Goal: Task Accomplishment & Management: Use online tool/utility

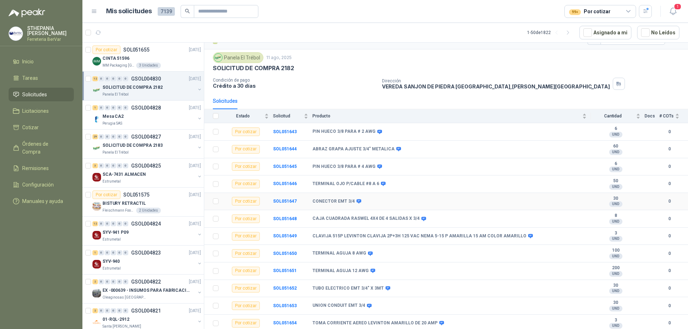
scroll to position [15, 0]
click at [137, 115] on div "Mesa CA2" at bounding box center [149, 116] width 93 height 9
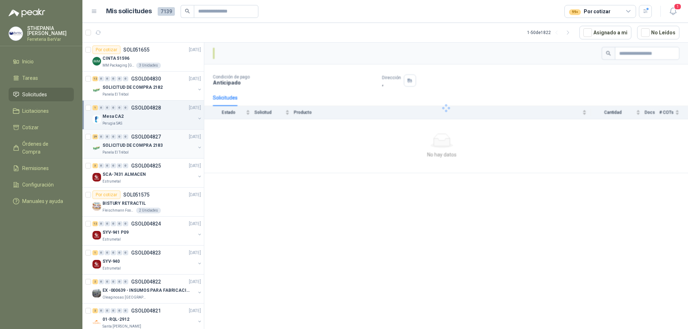
click at [167, 149] on div "SOLICITUD DE COMPRA 2183" at bounding box center [149, 145] width 93 height 9
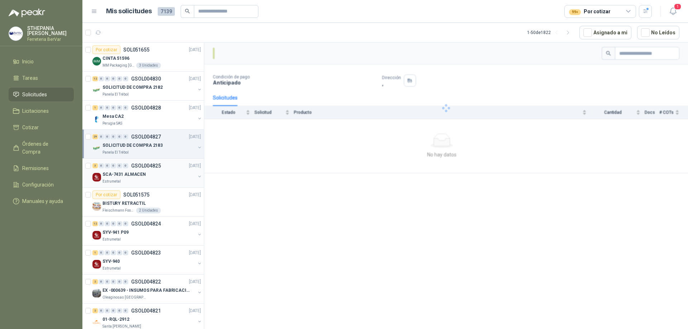
click at [162, 171] on div "SCA-7431 ALMACEN" at bounding box center [149, 174] width 93 height 9
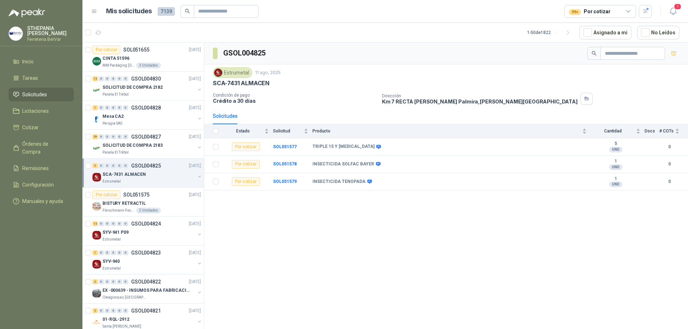
click at [30, 96] on span "Solicitudes" at bounding box center [34, 95] width 25 height 8
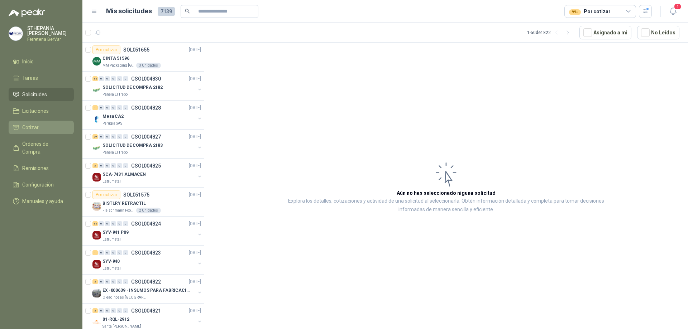
click at [27, 128] on span "Cotizar" at bounding box center [30, 128] width 16 height 8
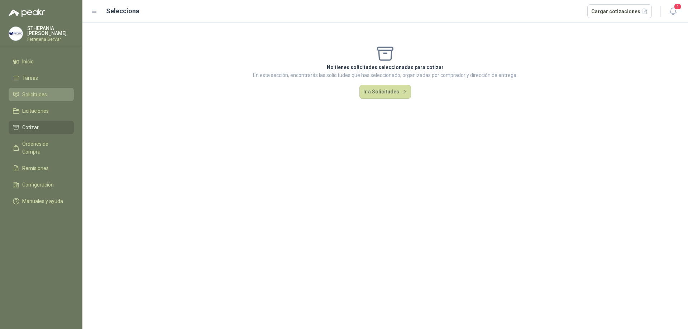
click at [41, 94] on span "Solicitudes" at bounding box center [34, 95] width 25 height 8
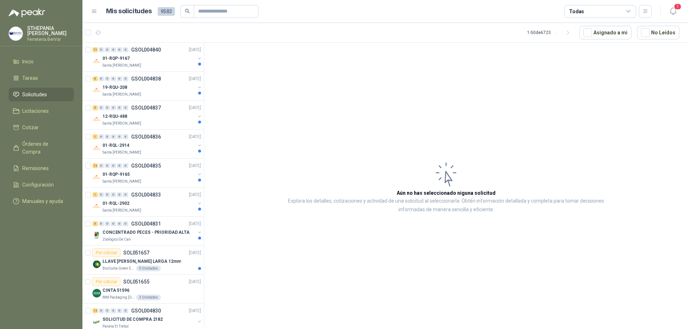
click at [585, 8] on div "Todas" at bounding box center [601, 11] width 72 height 13
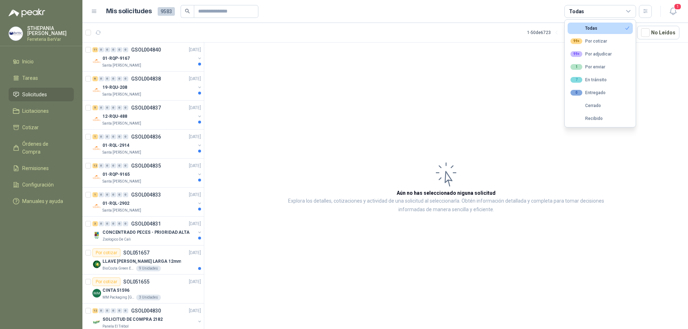
drag, startPoint x: 602, startPoint y: 41, endPoint x: 641, endPoint y: 20, distance: 44.1
click at [602, 40] on div "99+ Por cotizar" at bounding box center [589, 41] width 37 height 6
click at [642, 13] on button "button" at bounding box center [645, 11] width 13 height 13
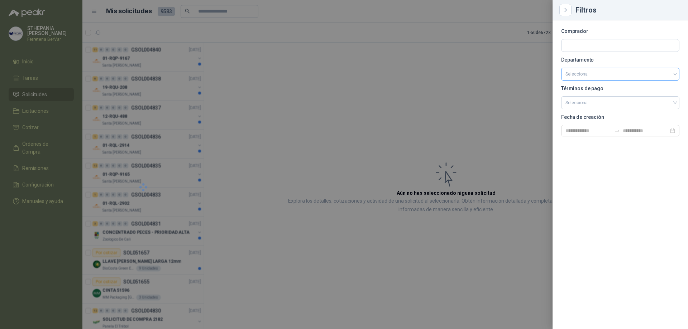
click at [593, 76] on input "search" at bounding box center [621, 74] width 110 height 12
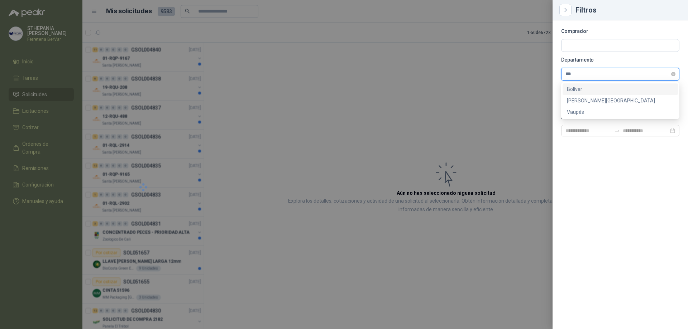
type input "****"
click at [589, 86] on div "[PERSON_NAME][GEOGRAPHIC_DATA]" at bounding box center [620, 89] width 107 height 8
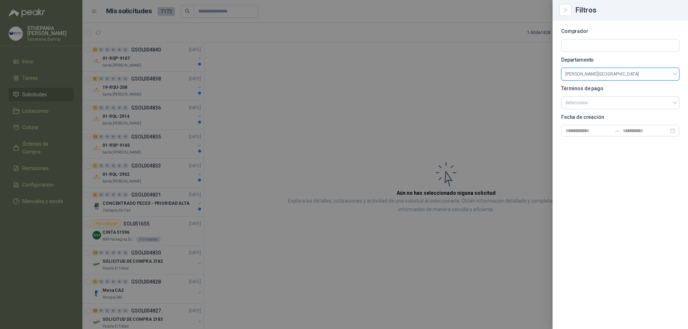
click at [427, 109] on div at bounding box center [344, 164] width 688 height 329
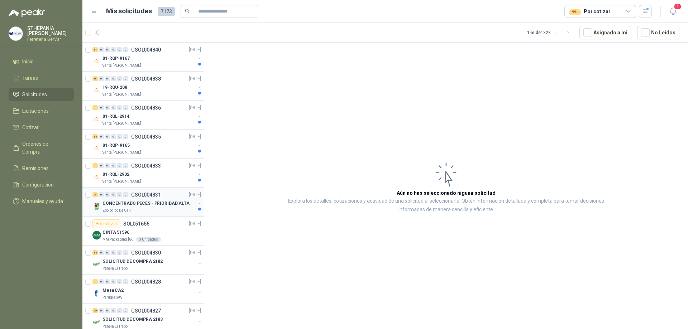
click at [167, 207] on div "CONCENTRADO PECES - PRIORIDAD ALTA" at bounding box center [149, 203] width 93 height 9
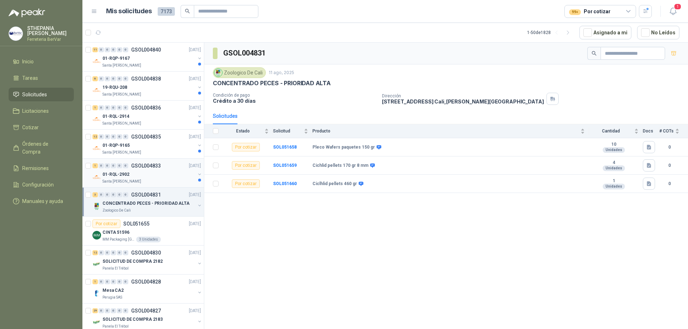
click at [165, 176] on div "01-RQL-2902" at bounding box center [149, 174] width 93 height 9
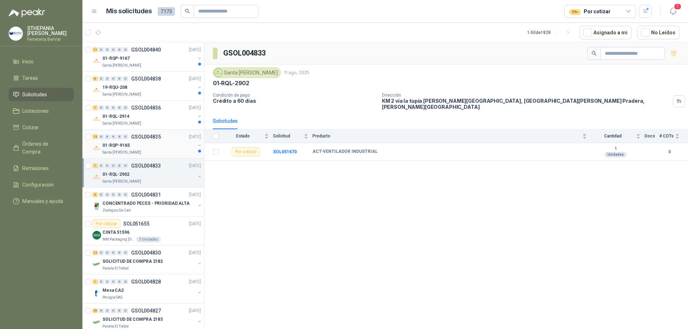
click at [158, 150] on div "Santa [PERSON_NAME]" at bounding box center [149, 153] width 93 height 6
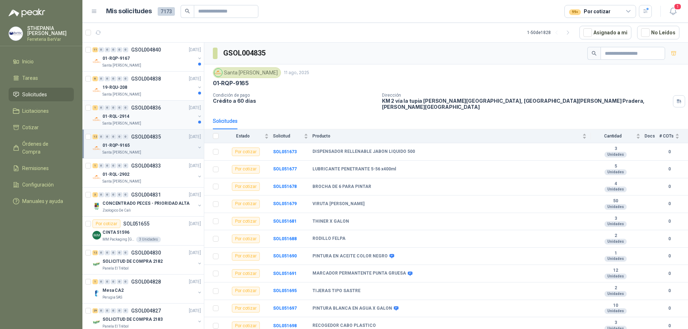
click at [153, 123] on div "Santa [PERSON_NAME]" at bounding box center [149, 124] width 93 height 6
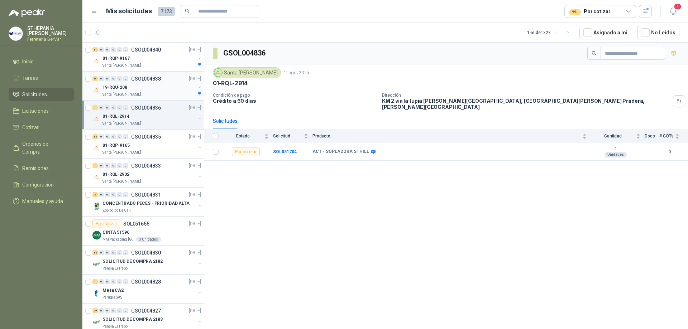
click at [171, 89] on div "19-RQU-208" at bounding box center [149, 87] width 93 height 9
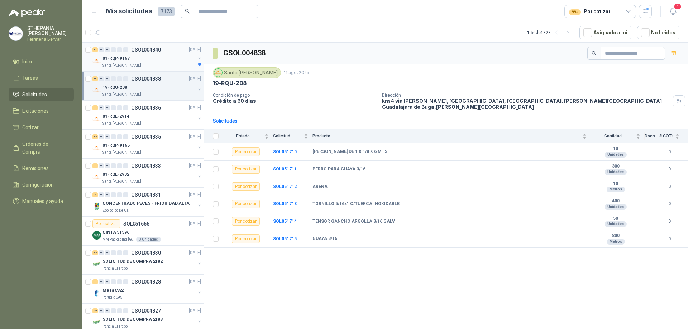
click at [173, 61] on div "01-RQP-9167" at bounding box center [149, 58] width 93 height 9
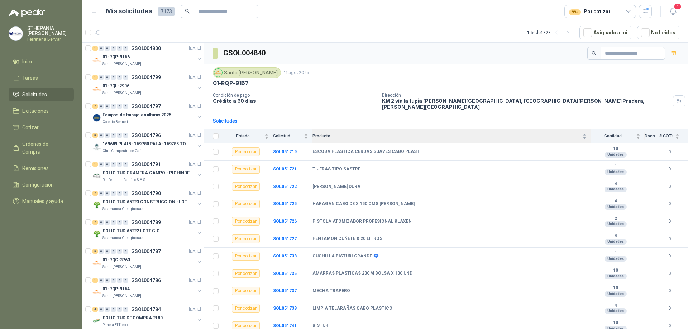
scroll to position [856, 0]
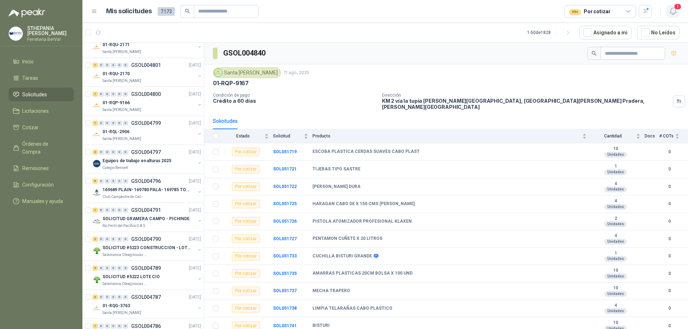
click at [675, 14] on icon "button" at bounding box center [673, 11] width 9 height 9
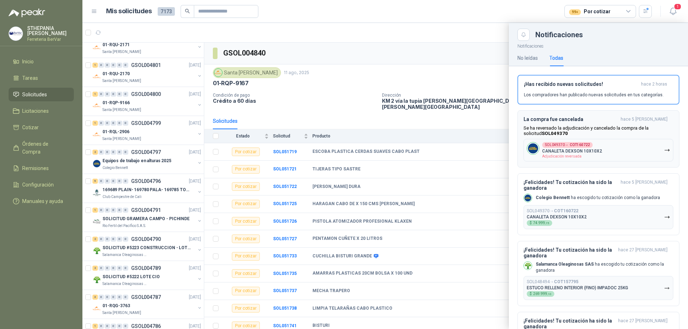
click at [664, 150] on icon "button" at bounding box center [667, 150] width 6 height 6
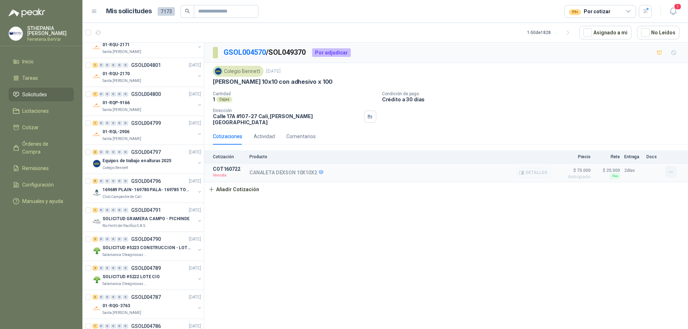
click at [675, 166] on button "button" at bounding box center [670, 171] width 11 height 11
click at [653, 138] on button "Eliminar" at bounding box center [656, 138] width 57 height 11
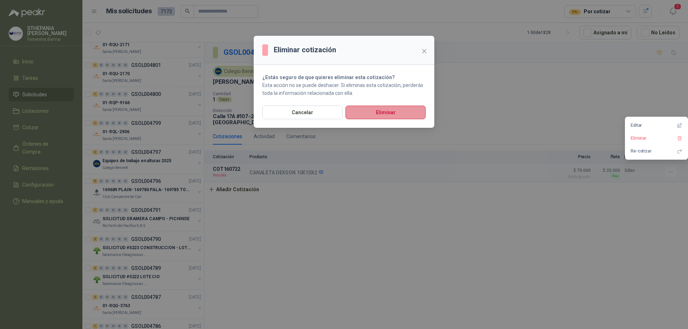
click at [404, 118] on button "Eliminar" at bounding box center [386, 113] width 80 height 14
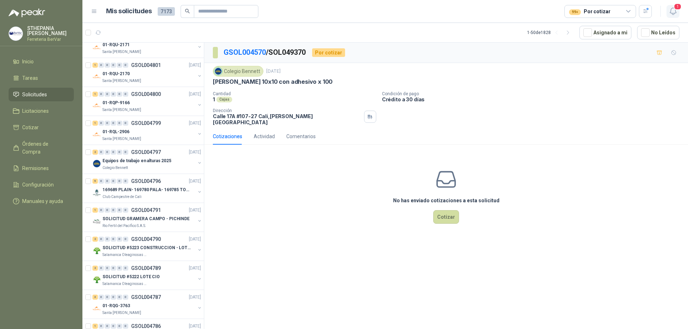
click at [674, 5] on span "1" at bounding box center [678, 6] width 8 height 7
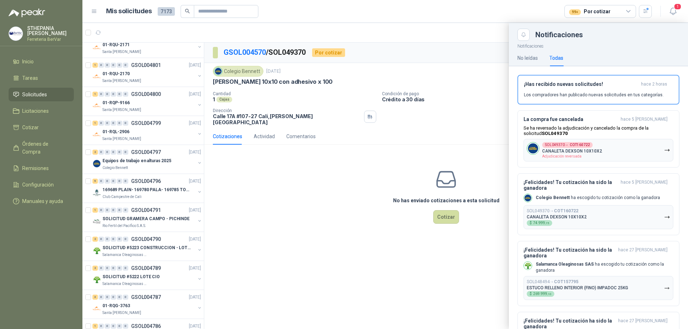
drag, startPoint x: 232, startPoint y: 204, endPoint x: 251, endPoint y: 204, distance: 19.0
click at [240, 204] on div at bounding box center [385, 176] width 606 height 307
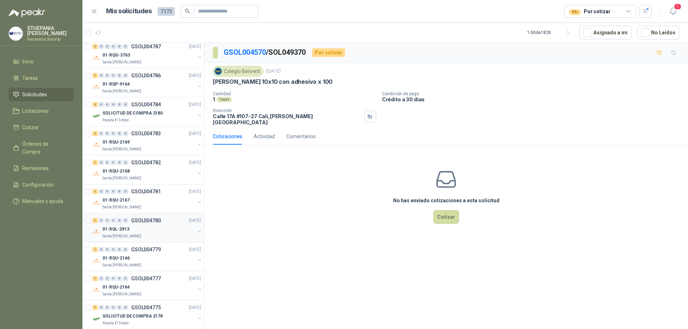
scroll to position [1178, 0]
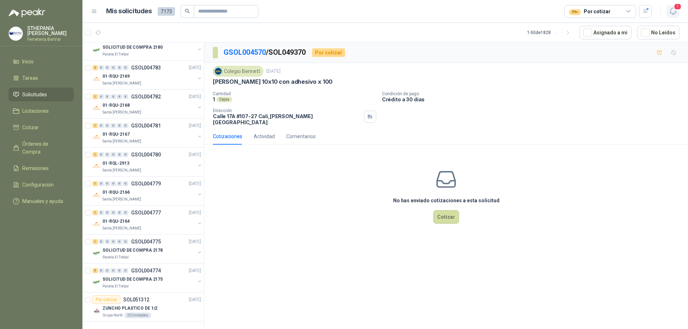
click at [670, 9] on icon "button" at bounding box center [673, 11] width 9 height 9
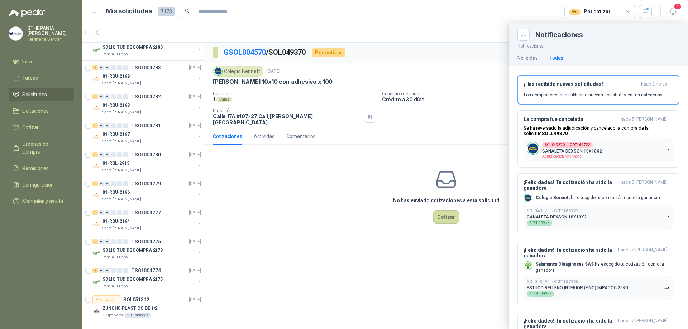
click at [321, 226] on div at bounding box center [385, 176] width 606 height 307
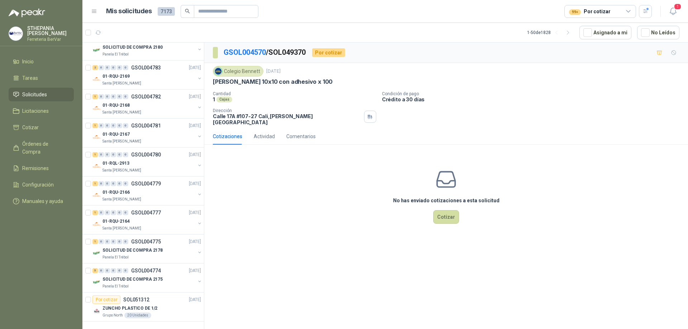
click at [604, 13] on div "99+ Por cotizar" at bounding box center [589, 12] width 41 height 8
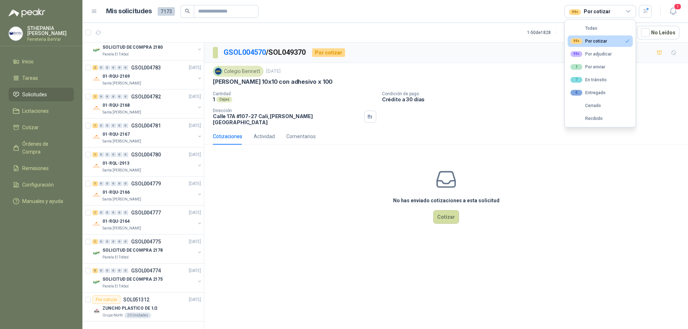
click at [607, 41] on button "99+ Por cotizar" at bounding box center [600, 40] width 65 height 11
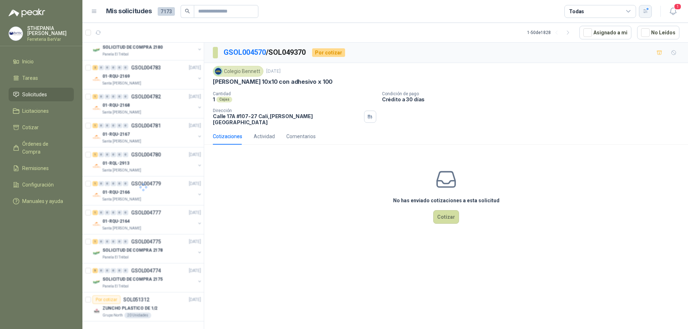
click at [645, 11] on icon "button" at bounding box center [645, 11] width 4 height 4
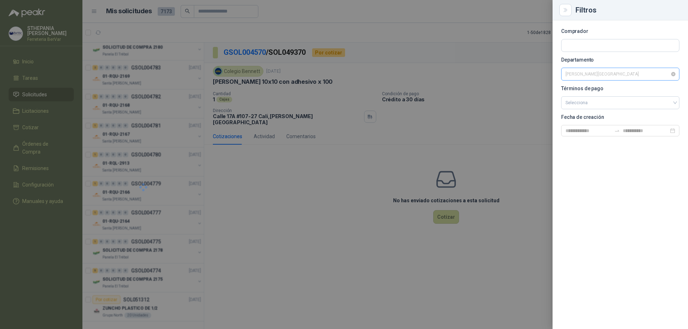
click at [592, 76] on span "[PERSON_NAME][GEOGRAPHIC_DATA]" at bounding box center [621, 74] width 110 height 11
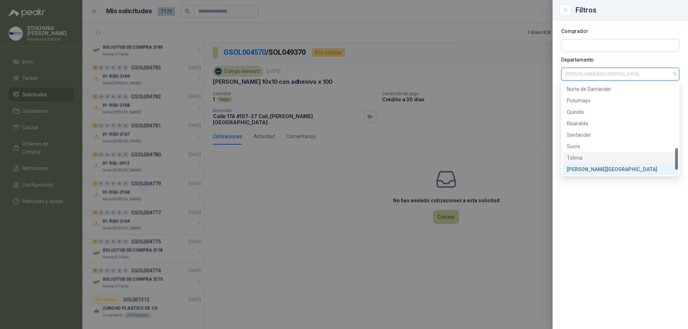
click at [586, 171] on div "[PERSON_NAME][GEOGRAPHIC_DATA]" at bounding box center [620, 170] width 107 height 8
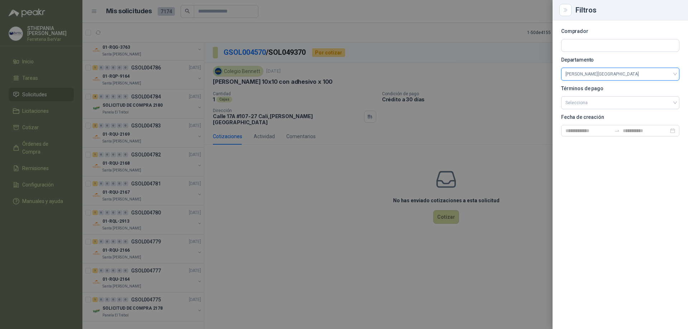
click at [531, 108] on div at bounding box center [344, 164] width 688 height 329
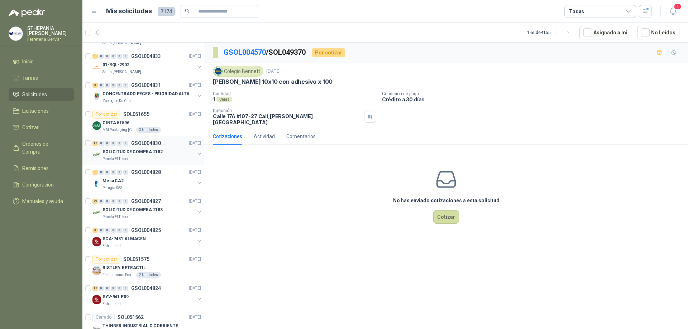
scroll to position [0, 0]
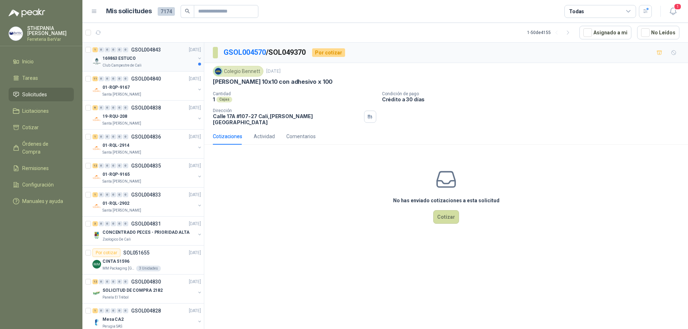
click at [152, 58] on div "169863 ESTUCO" at bounding box center [149, 58] width 93 height 9
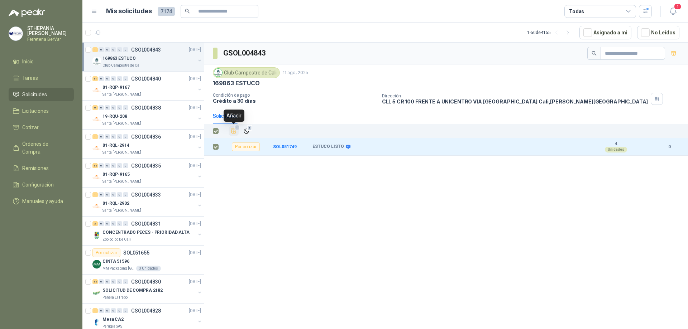
click at [237, 128] on span "1" at bounding box center [237, 128] width 5 height 6
click at [62, 127] on span "1" at bounding box center [66, 128] width 8 height 6
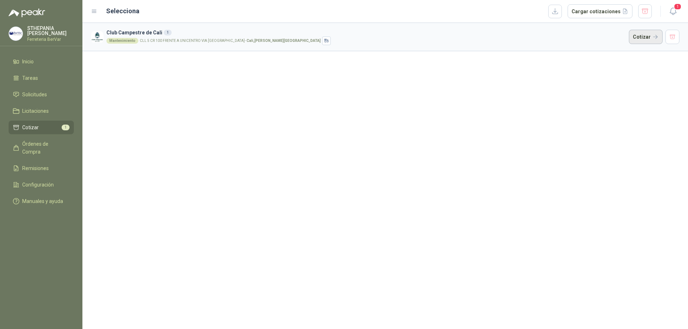
click at [637, 38] on button "Cotizar" at bounding box center [646, 37] width 34 height 14
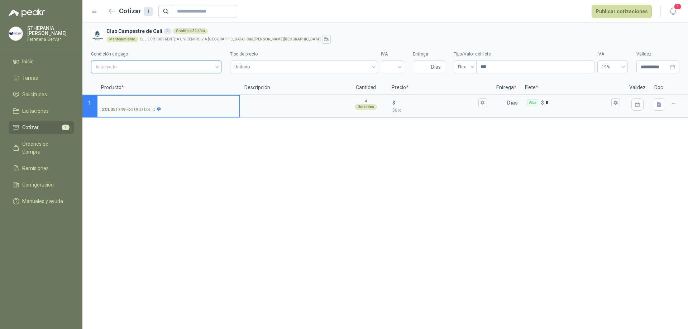
click at [137, 65] on span "Anticipado" at bounding box center [156, 67] width 122 height 11
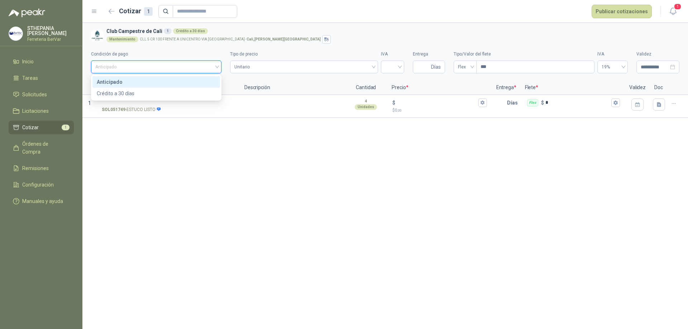
click at [131, 79] on div "Anticipado" at bounding box center [156, 82] width 119 height 8
click at [309, 71] on span "Unitario" at bounding box center [303, 67] width 139 height 11
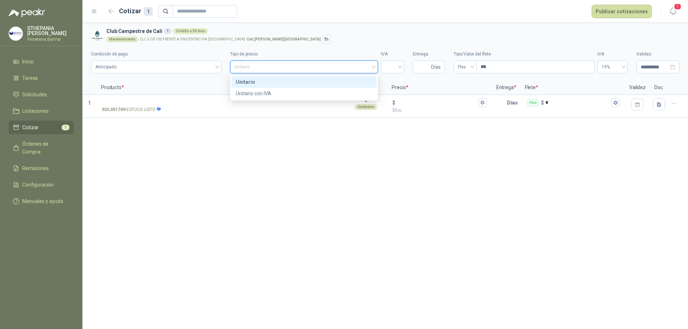
drag, startPoint x: 281, startPoint y: 78, endPoint x: 370, endPoint y: 76, distance: 88.6
click at [281, 79] on div "Unitario" at bounding box center [304, 82] width 137 height 8
click at [396, 66] on input "search" at bounding box center [392, 66] width 15 height 11
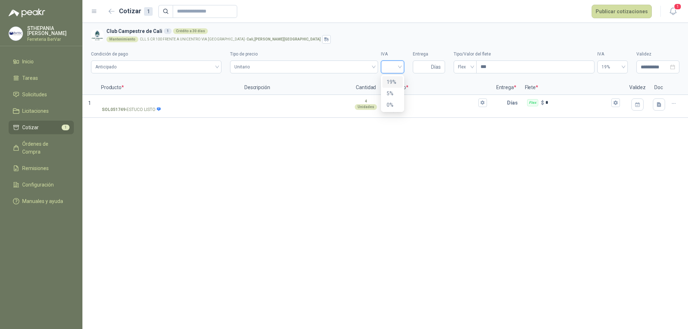
click at [395, 80] on div "19%" at bounding box center [393, 82] width 12 height 8
drag, startPoint x: 421, startPoint y: 63, endPoint x: 425, endPoint y: 66, distance: 4.8
click at [421, 63] on input "Entrega" at bounding box center [423, 67] width 13 height 12
type input "*"
drag, startPoint x: 502, startPoint y: 68, endPoint x: 535, endPoint y: 73, distance: 34.1
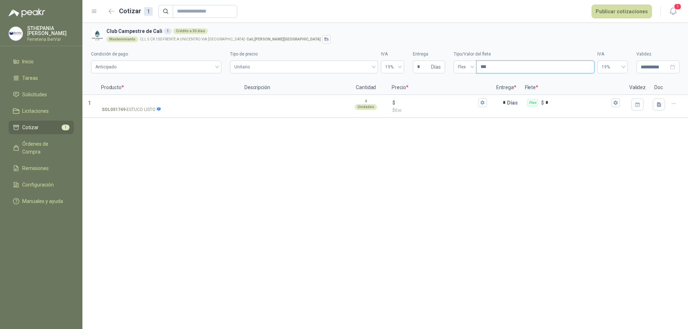
click at [461, 67] on div "Flex ***" at bounding box center [524, 67] width 141 height 13
type input "***"
type input "****"
type input "*****"
type input "*******"
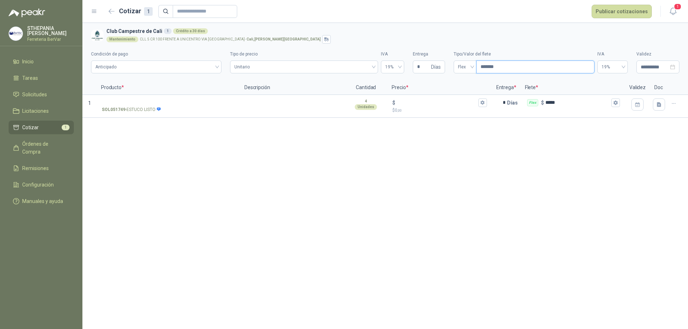
type input "********"
click at [135, 100] on input "SOL051749 - ESTUCO LISTO" at bounding box center [168, 102] width 133 height 5
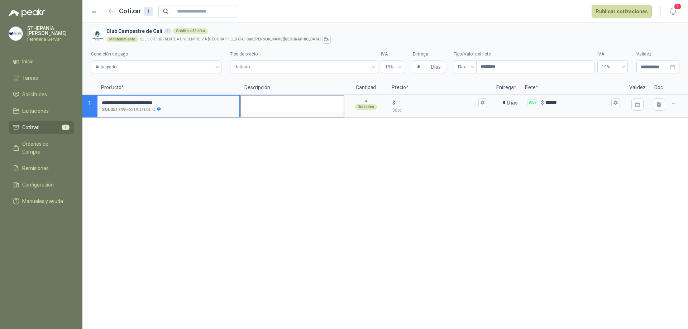
click at [261, 101] on textarea at bounding box center [292, 104] width 103 height 16
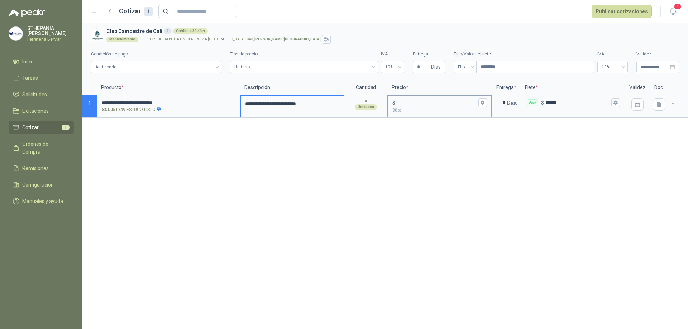
click at [432, 101] on input "$ $ 0 ,00" at bounding box center [437, 102] width 80 height 5
type input "******"
click at [478, 183] on div "**********" at bounding box center [385, 176] width 606 height 307
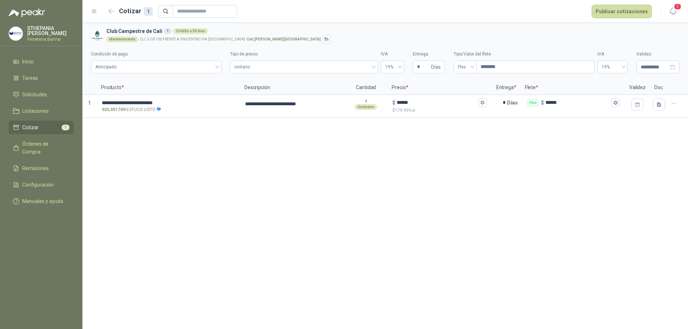
click at [617, 188] on div "**********" at bounding box center [385, 176] width 606 height 307
click at [178, 62] on span "Anticipado" at bounding box center [156, 67] width 122 height 11
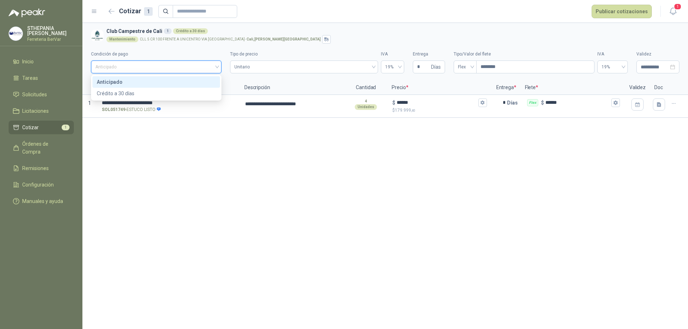
drag, startPoint x: 167, startPoint y: 84, endPoint x: 273, endPoint y: 81, distance: 106.1
click at [167, 84] on div "Anticipado" at bounding box center [156, 82] width 119 height 8
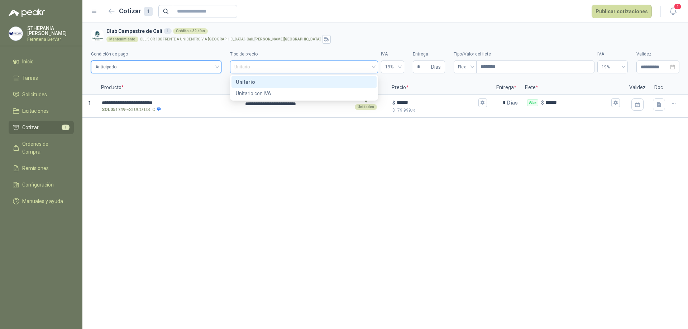
click at [295, 72] on span "Unitario" at bounding box center [303, 67] width 139 height 11
click at [285, 82] on div "Unitario" at bounding box center [304, 82] width 137 height 8
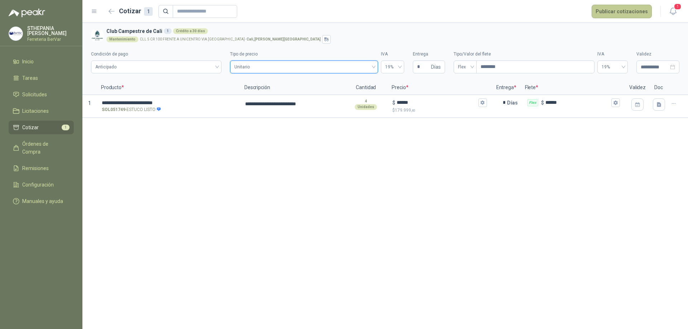
click at [622, 13] on button "Publicar cotizaciones" at bounding box center [622, 12] width 60 height 14
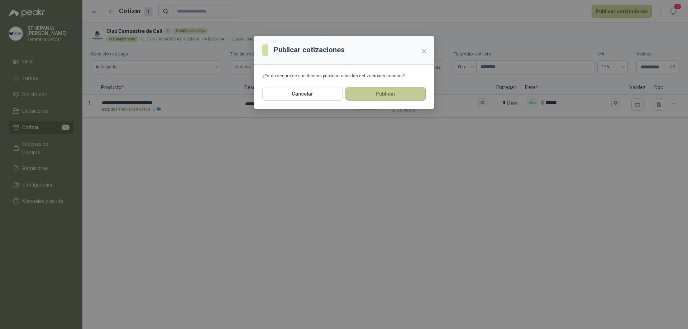
click at [385, 92] on button "Publicar" at bounding box center [386, 94] width 80 height 14
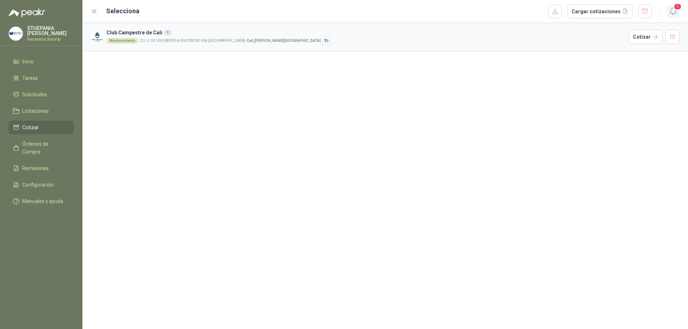
click at [676, 11] on icon "button" at bounding box center [673, 11] width 9 height 9
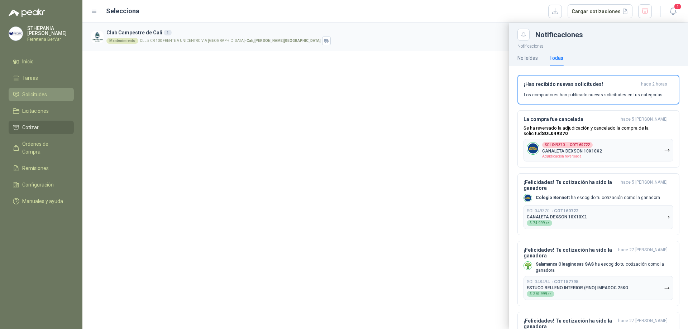
click at [39, 95] on span "Solicitudes" at bounding box center [34, 95] width 25 height 8
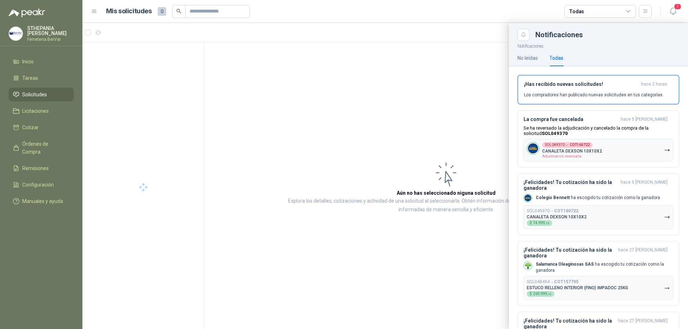
click at [434, 105] on div at bounding box center [385, 176] width 606 height 307
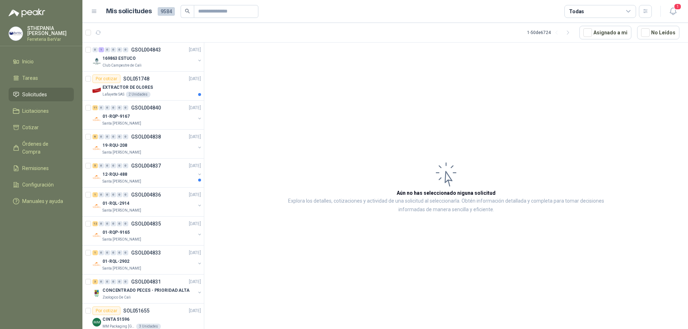
click at [583, 14] on div "Todas" at bounding box center [601, 11] width 72 height 13
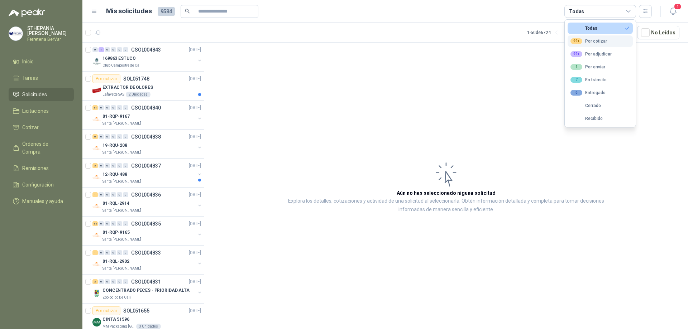
click at [596, 42] on div "99+ Por cotizar" at bounding box center [589, 41] width 37 height 6
click at [646, 14] on icon "button" at bounding box center [646, 11] width 6 height 6
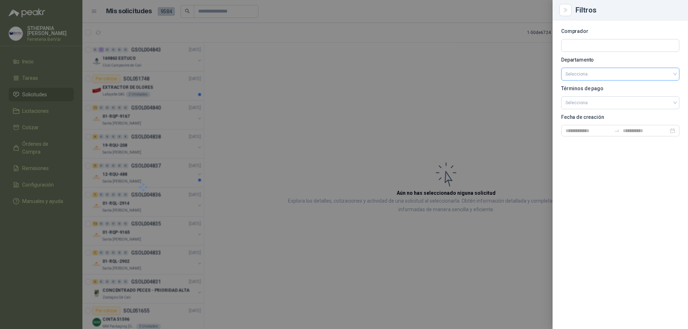
click at [589, 80] on input "search" at bounding box center [621, 74] width 110 height 12
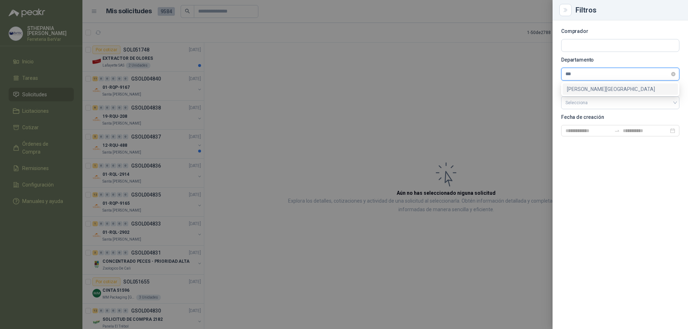
type input "****"
click at [611, 85] on div "[PERSON_NAME][GEOGRAPHIC_DATA]" at bounding box center [620, 89] width 115 height 11
click at [397, 113] on div at bounding box center [344, 164] width 688 height 329
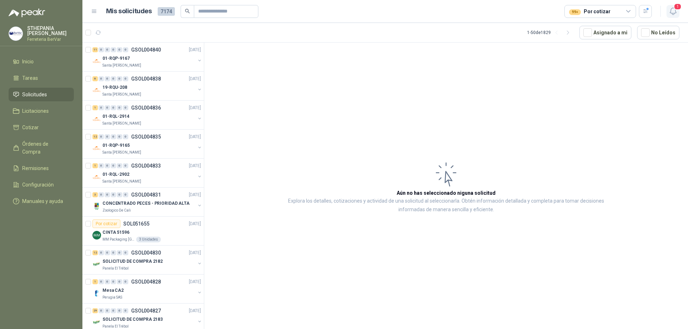
click at [672, 10] on icon "button" at bounding box center [673, 11] width 9 height 9
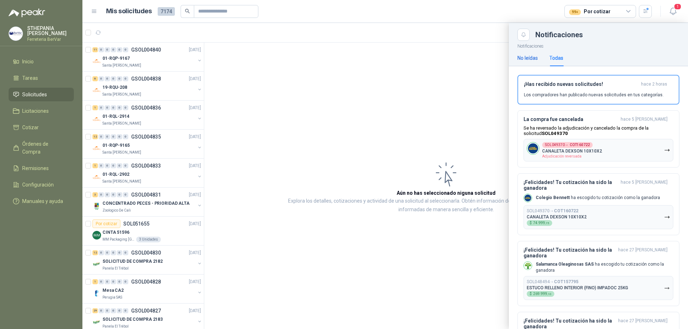
click at [524, 58] on div "No leídas" at bounding box center [528, 58] width 20 height 8
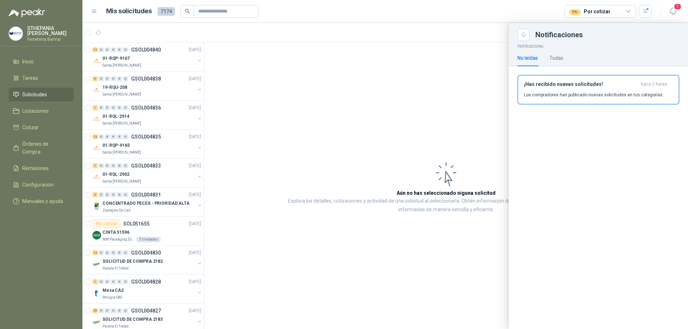
click at [399, 111] on div at bounding box center [385, 176] width 606 height 307
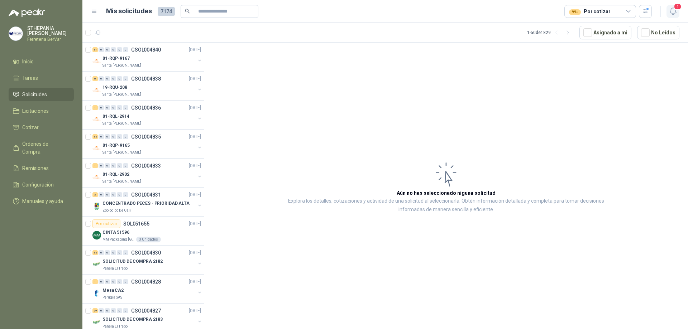
click at [669, 10] on icon "button" at bounding box center [673, 11] width 9 height 9
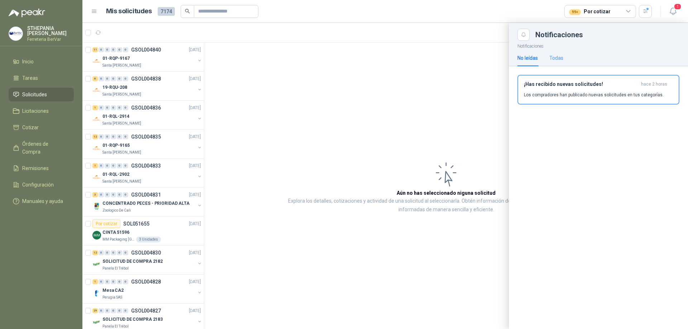
click at [561, 62] on div "Todas" at bounding box center [557, 58] width 14 height 16
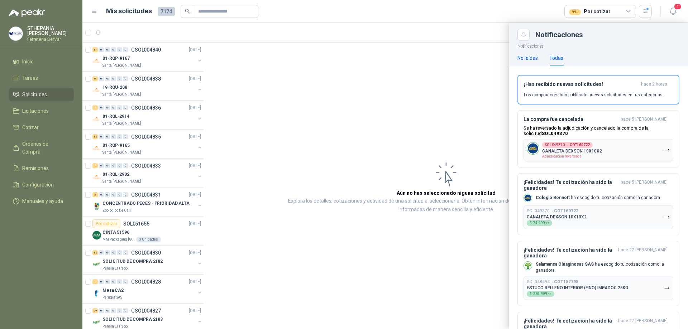
click at [529, 59] on div "No leídas" at bounding box center [528, 58] width 20 height 8
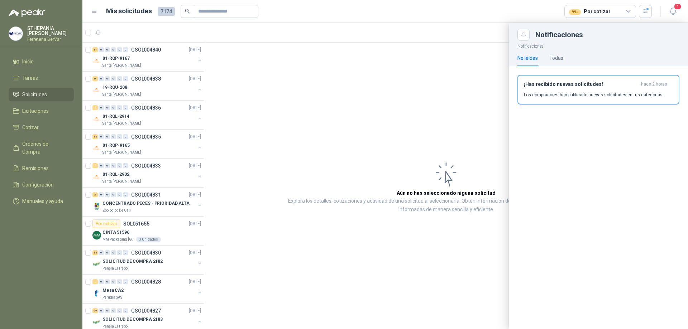
click at [34, 91] on span "Solicitudes" at bounding box center [34, 95] width 25 height 8
drag, startPoint x: 384, startPoint y: 129, endPoint x: 551, endPoint y: 7, distance: 206.7
click at [384, 129] on div at bounding box center [385, 176] width 606 height 307
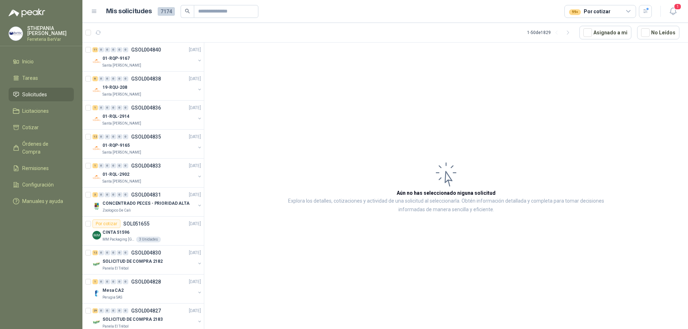
click at [577, 11] on div "99+" at bounding box center [575, 12] width 12 height 6
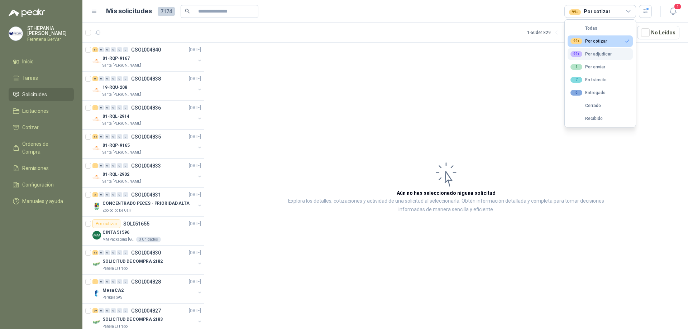
click at [598, 53] on div "99+ Por adjudicar" at bounding box center [591, 54] width 41 height 6
click at [598, 43] on div "99+ Por cotizar" at bounding box center [589, 41] width 37 height 6
click at [599, 51] on div "99+ Por adjudicar" at bounding box center [591, 54] width 41 height 6
click at [599, 43] on div "99+ Por cotizar" at bounding box center [589, 41] width 37 height 6
click at [649, 14] on button "button" at bounding box center [645, 11] width 13 height 13
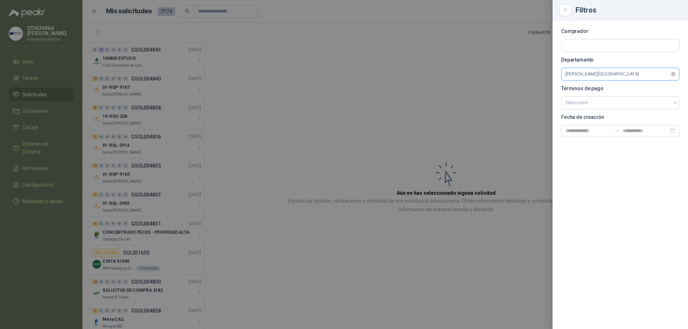
drag, startPoint x: 592, startPoint y: 76, endPoint x: 599, endPoint y: 78, distance: 7.5
click at [594, 76] on span "[PERSON_NAME][GEOGRAPHIC_DATA]" at bounding box center [621, 74] width 110 height 11
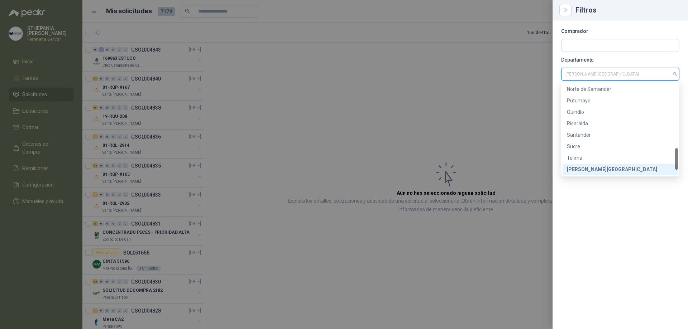
click at [578, 172] on div "[PERSON_NAME][GEOGRAPHIC_DATA]" at bounding box center [620, 170] width 107 height 8
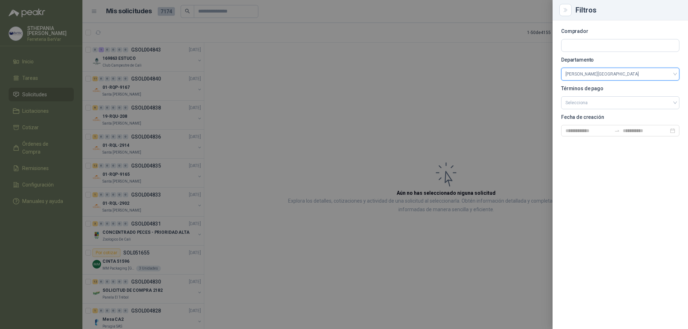
click at [499, 128] on div at bounding box center [344, 164] width 688 height 329
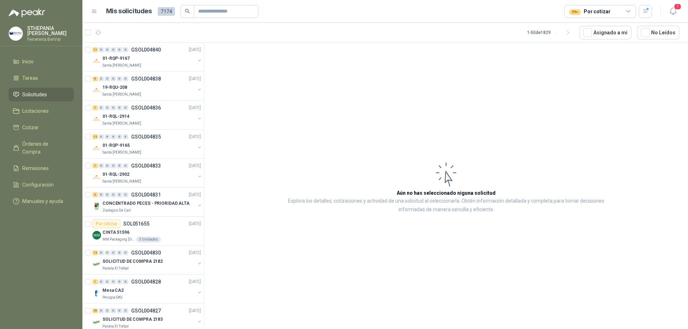
click at [165, 94] on div "Santa [PERSON_NAME]" at bounding box center [149, 95] width 93 height 6
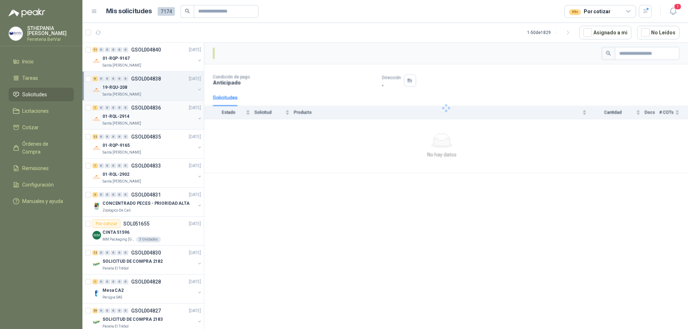
click at [168, 120] on div "01-RQL-2914" at bounding box center [149, 116] width 93 height 9
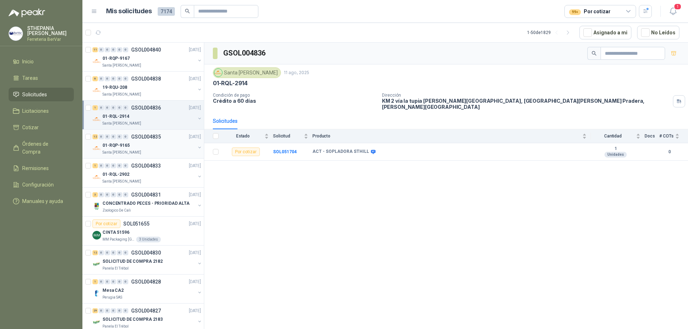
click at [171, 146] on div "01-RQP-9165" at bounding box center [149, 145] width 93 height 9
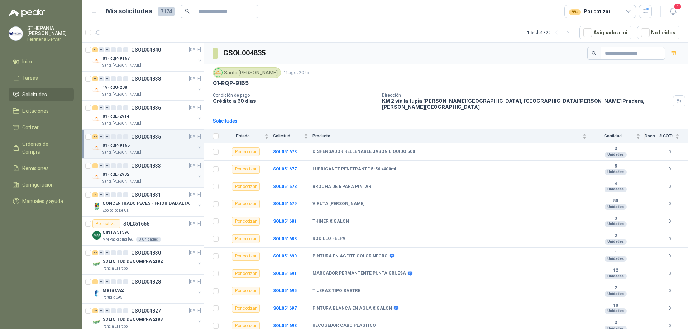
click at [160, 168] on p "GSOL004833" at bounding box center [146, 165] width 30 height 5
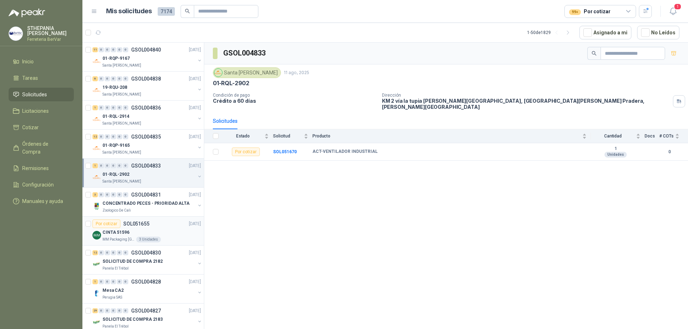
click at [162, 231] on div "CINTA 51596" at bounding box center [152, 232] width 99 height 9
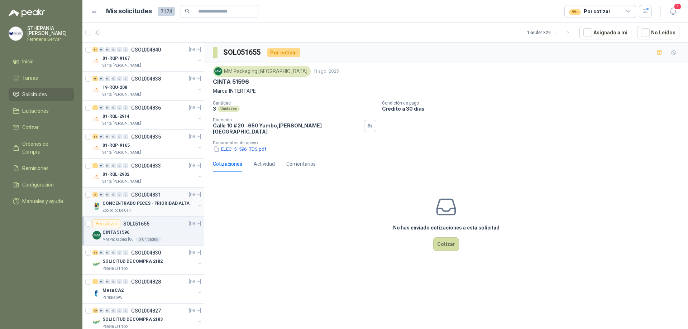
click at [168, 213] on div "Zoologico De Cali" at bounding box center [149, 211] width 93 height 6
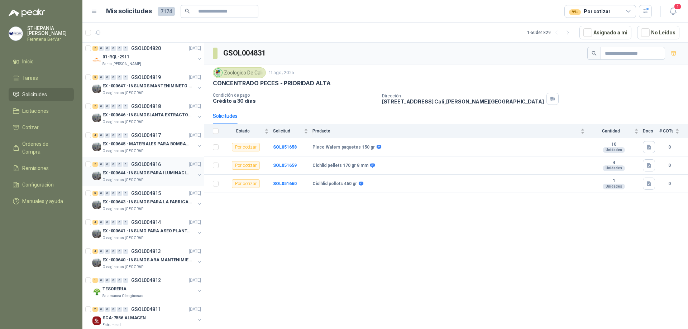
scroll to position [574, 0]
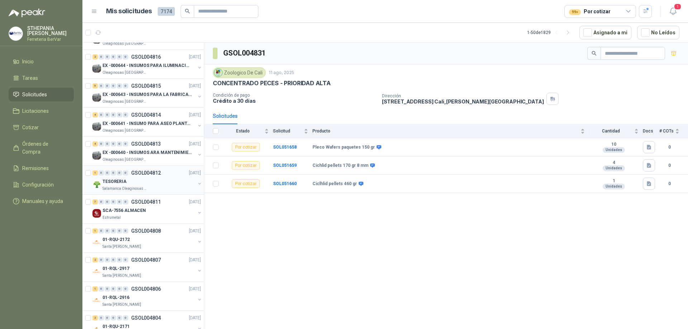
click at [155, 186] on div "TESORERIA" at bounding box center [149, 181] width 93 height 9
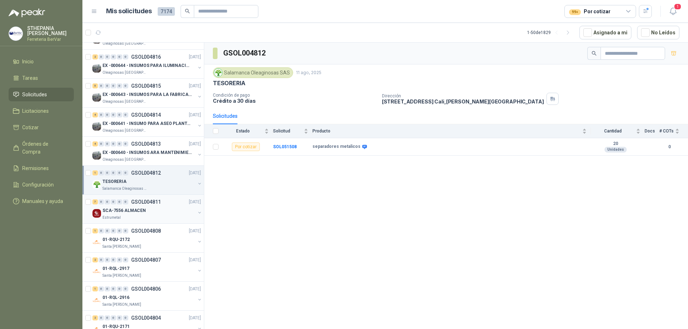
click at [169, 211] on div "SCA-7556 ALMACEN" at bounding box center [149, 210] width 93 height 9
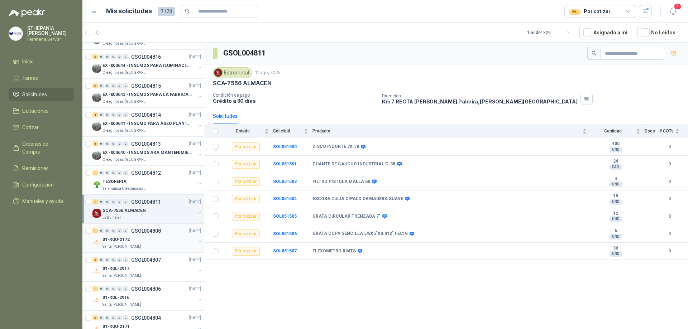
click at [170, 244] on div "01-RQU-2172" at bounding box center [149, 240] width 93 height 9
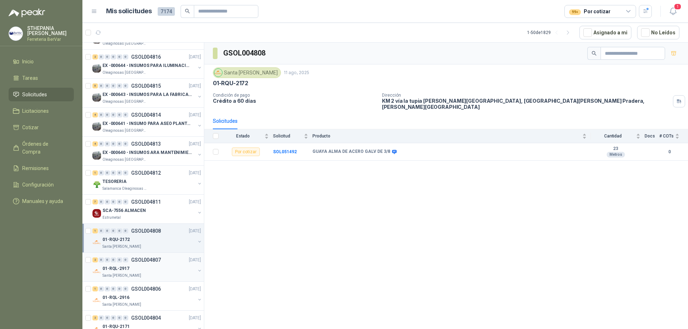
click at [162, 264] on div "2 0 0 0 0 0 GSOL004807 [DATE]" at bounding box center [147, 260] width 110 height 9
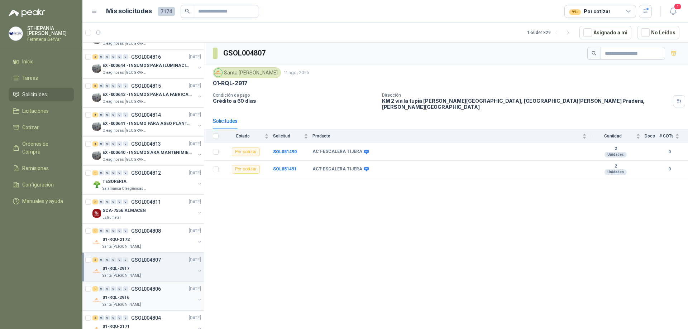
click at [162, 294] on div "01-RQL-2916" at bounding box center [149, 298] width 93 height 9
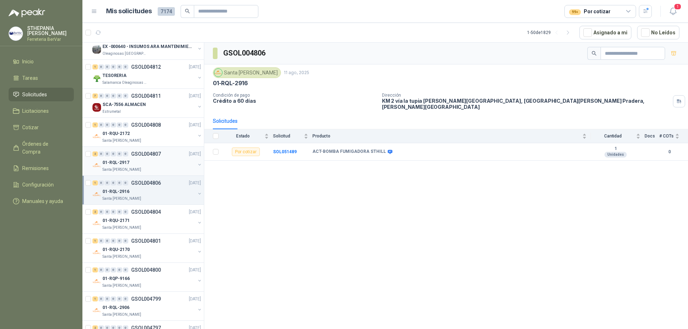
scroll to position [681, 0]
click at [164, 219] on div "01-RQU-2171" at bounding box center [149, 219] width 93 height 9
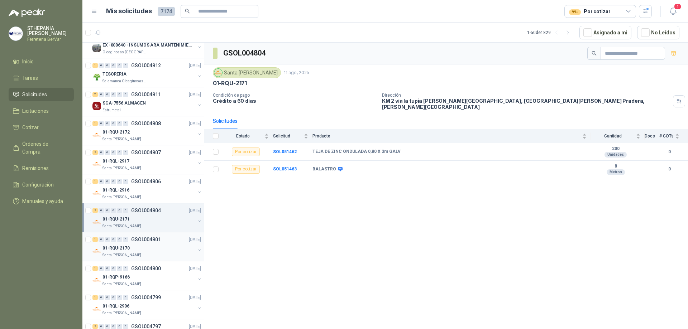
click at [161, 253] on div "Santa [PERSON_NAME]" at bounding box center [149, 256] width 93 height 6
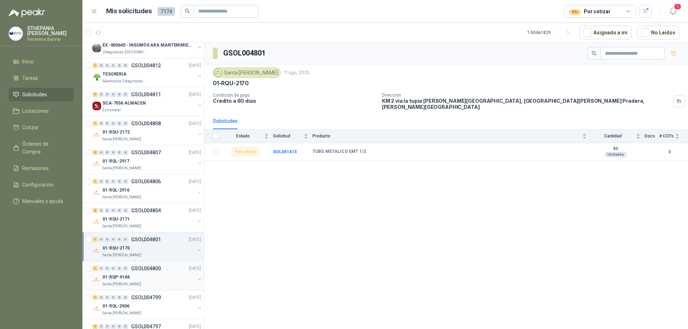
click at [177, 275] on div "01-RQP-9166" at bounding box center [149, 277] width 93 height 9
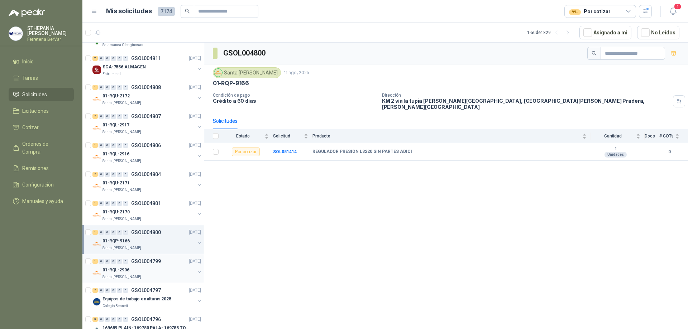
scroll to position [753, 0]
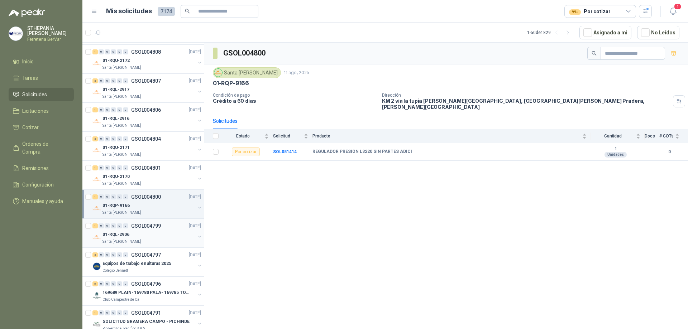
click at [170, 238] on div "01-RQL-2906" at bounding box center [149, 235] width 93 height 9
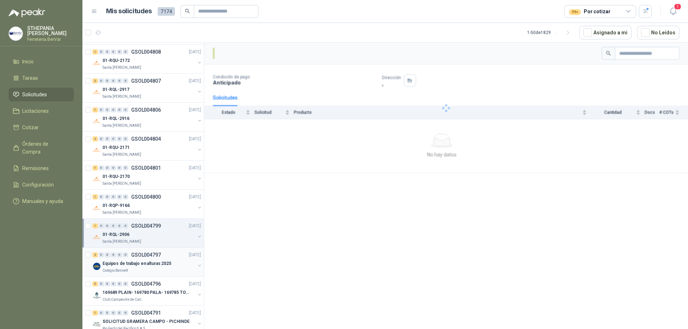
click at [177, 269] on div "Colegio Bennett" at bounding box center [149, 271] width 93 height 6
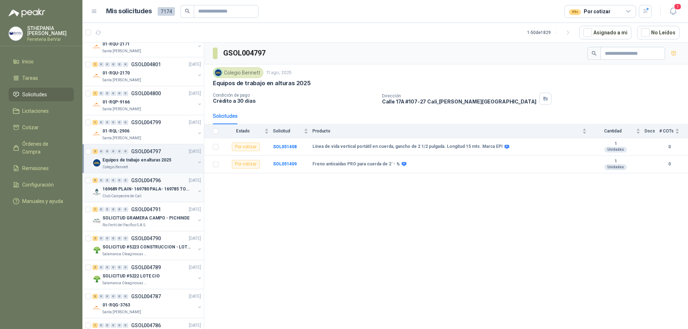
scroll to position [860, 0]
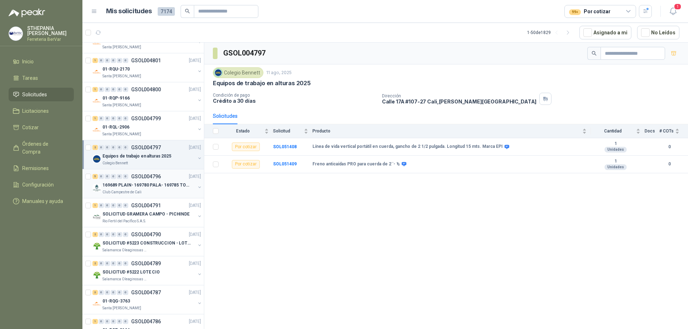
click at [163, 176] on div "5 0 0 0 0 0 GSOL004796 [DATE]" at bounding box center [147, 176] width 110 height 9
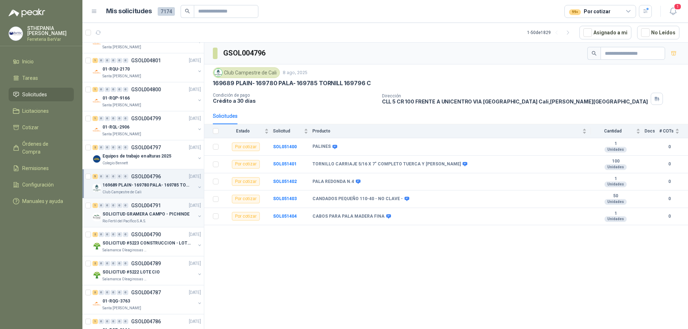
click at [170, 223] on div "Rio Fertil del Pacífico S.A.S." at bounding box center [149, 222] width 93 height 6
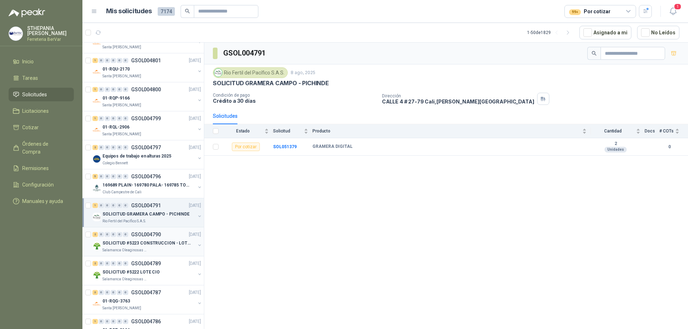
click at [169, 233] on div "2 0 0 0 0 0 GSOL004790 [DATE]" at bounding box center [147, 235] width 110 height 9
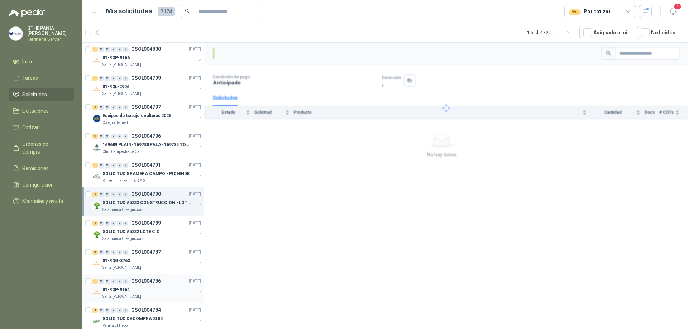
scroll to position [968, 0]
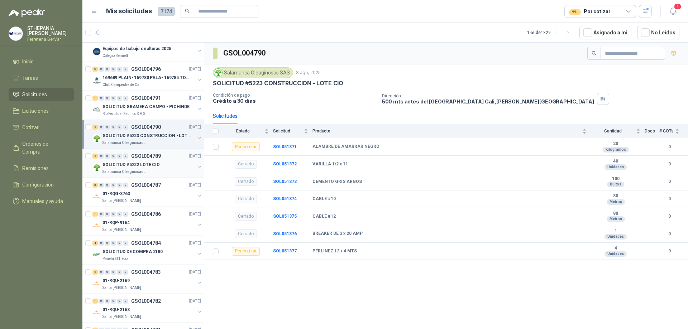
click at [166, 164] on div "SOLICITUD #5222 LOTE CIO" at bounding box center [149, 165] width 93 height 9
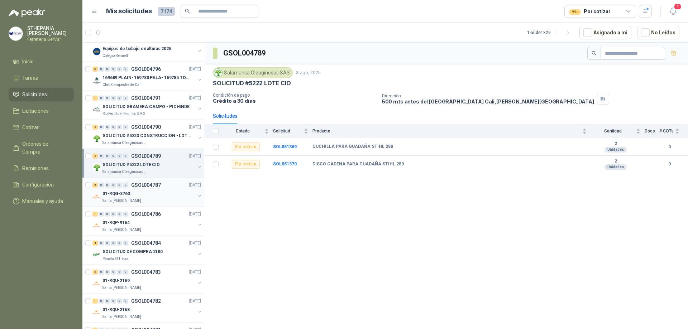
click at [173, 198] on div "Santa [PERSON_NAME]" at bounding box center [149, 201] width 93 height 6
